Goal: Transaction & Acquisition: Purchase product/service

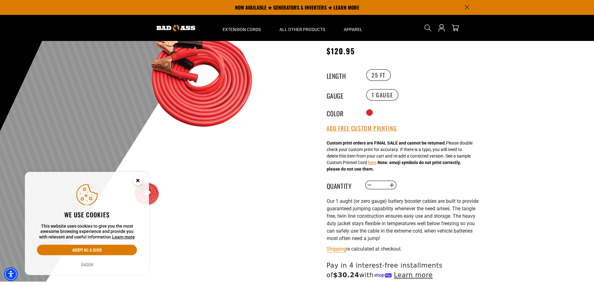
scroll to position [62, 0]
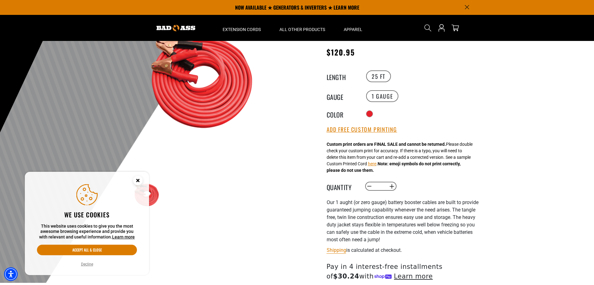
click at [135, 180] on circle "Close this option" at bounding box center [137, 180] width 9 height 9
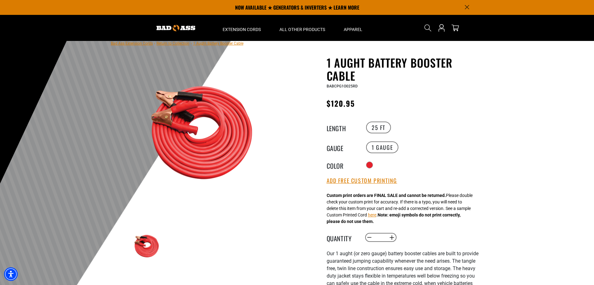
scroll to position [0, 0]
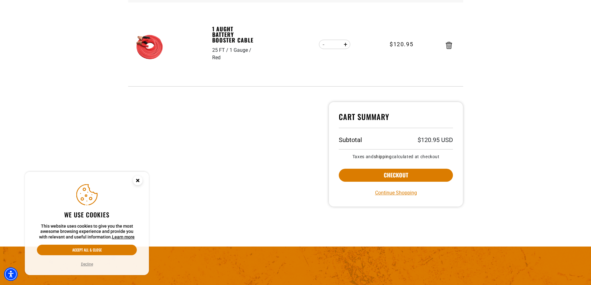
scroll to position [155, 0]
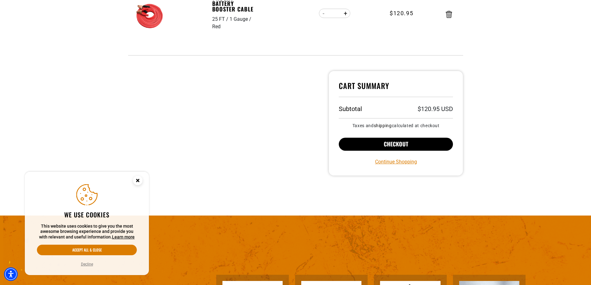
click at [409, 141] on button "Checkout" at bounding box center [396, 144] width 115 height 13
